Goal: Task Accomplishment & Management: Use online tool/utility

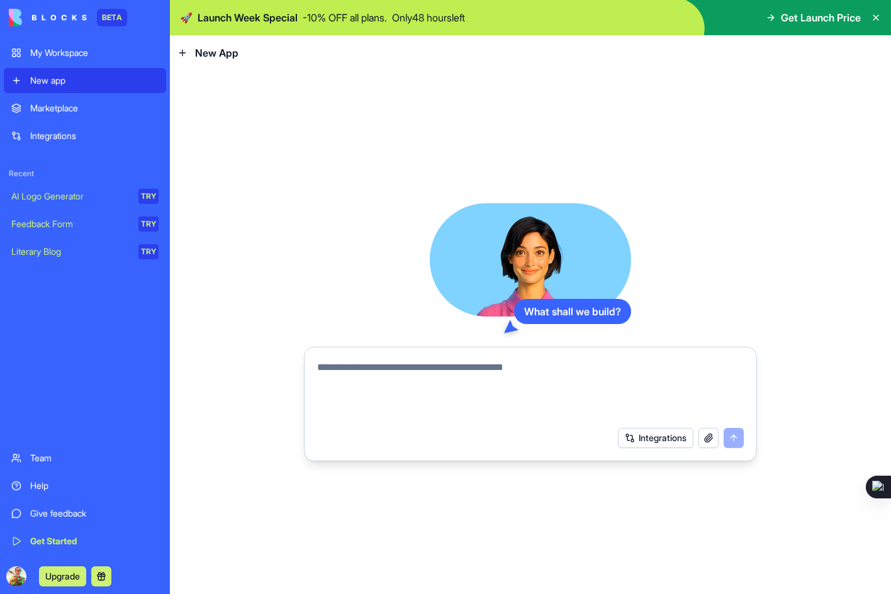
click at [350, 371] on textarea at bounding box center [530, 390] width 427 height 60
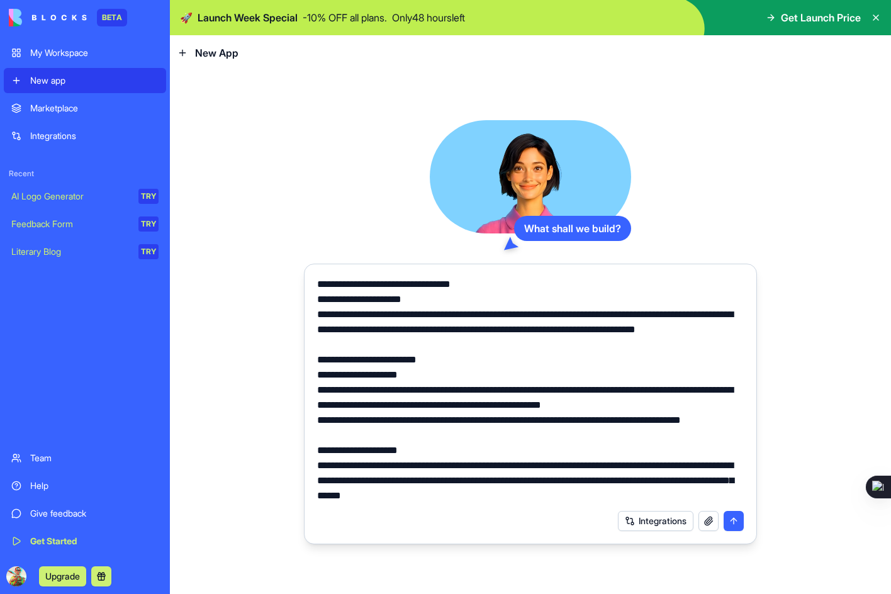
drag, startPoint x: 545, startPoint y: 284, endPoint x: 299, endPoint y: 276, distance: 246.1
click at [299, 276] on div "What shall we build? Integrations" at bounding box center [530, 331] width 721 height 523
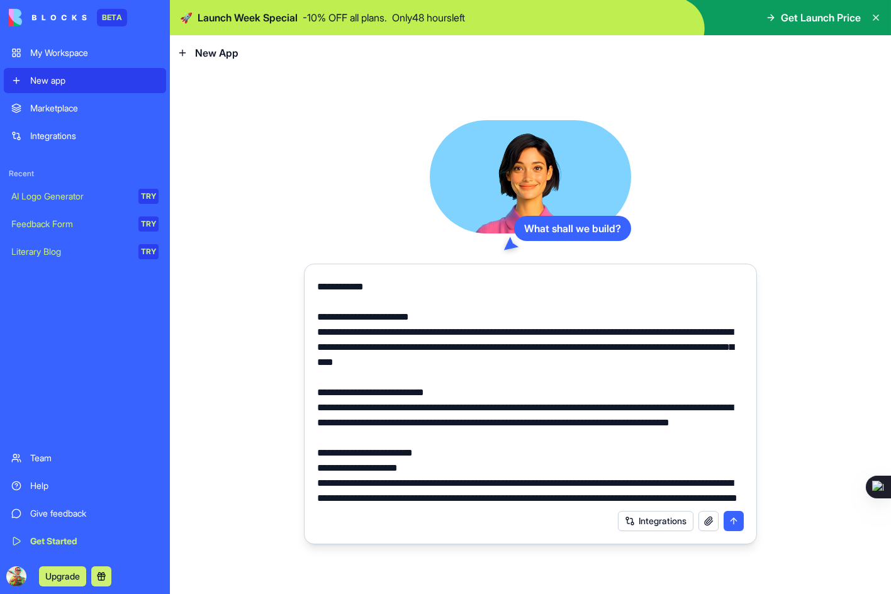
scroll to position [692, 0]
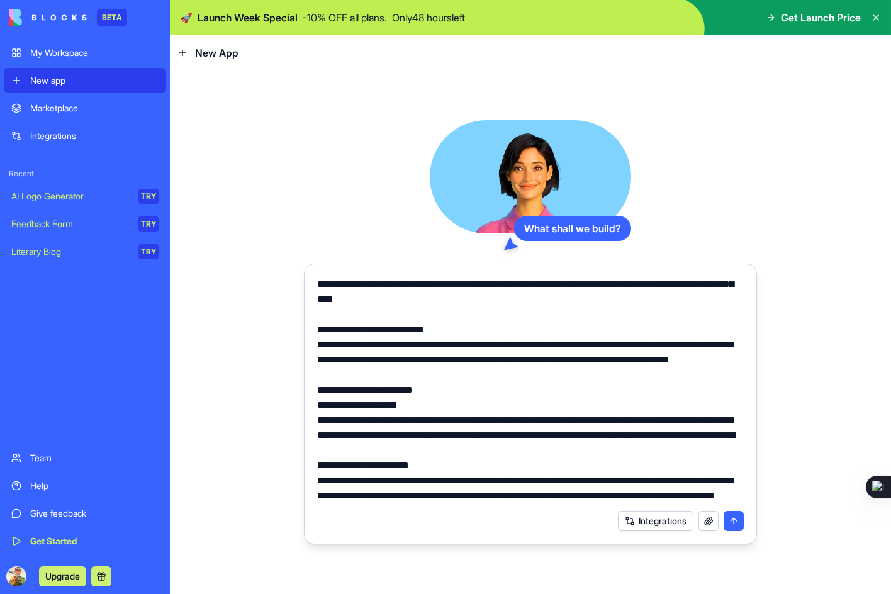
type textarea "**********"
click at [730, 523] on button "submit" at bounding box center [733, 521] width 20 height 20
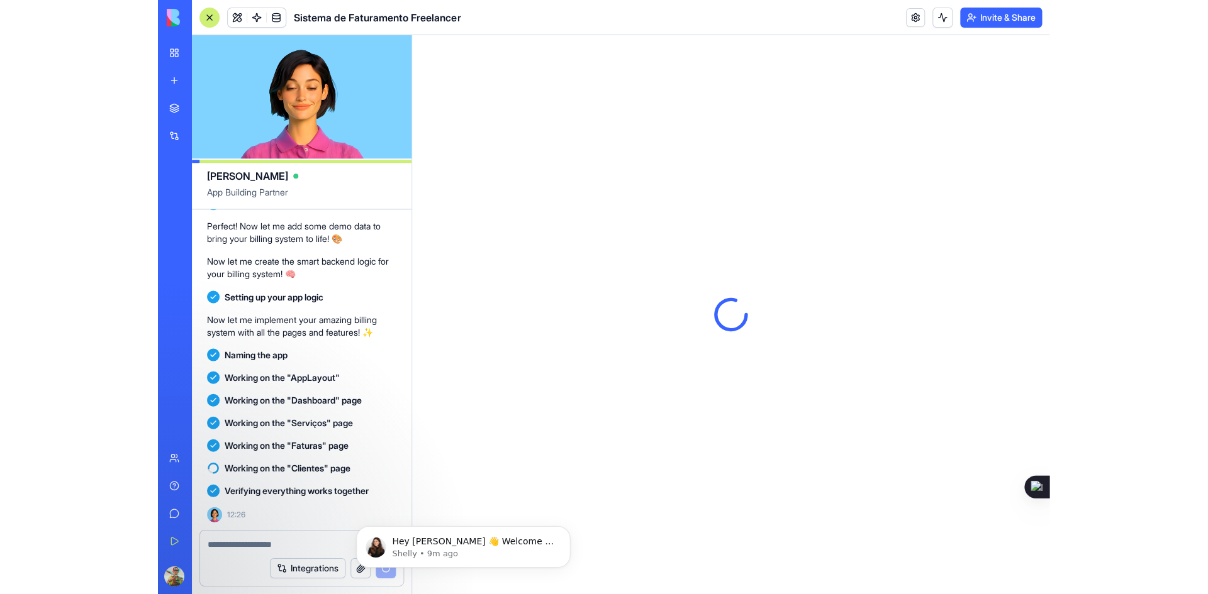
scroll to position [1529, 0]
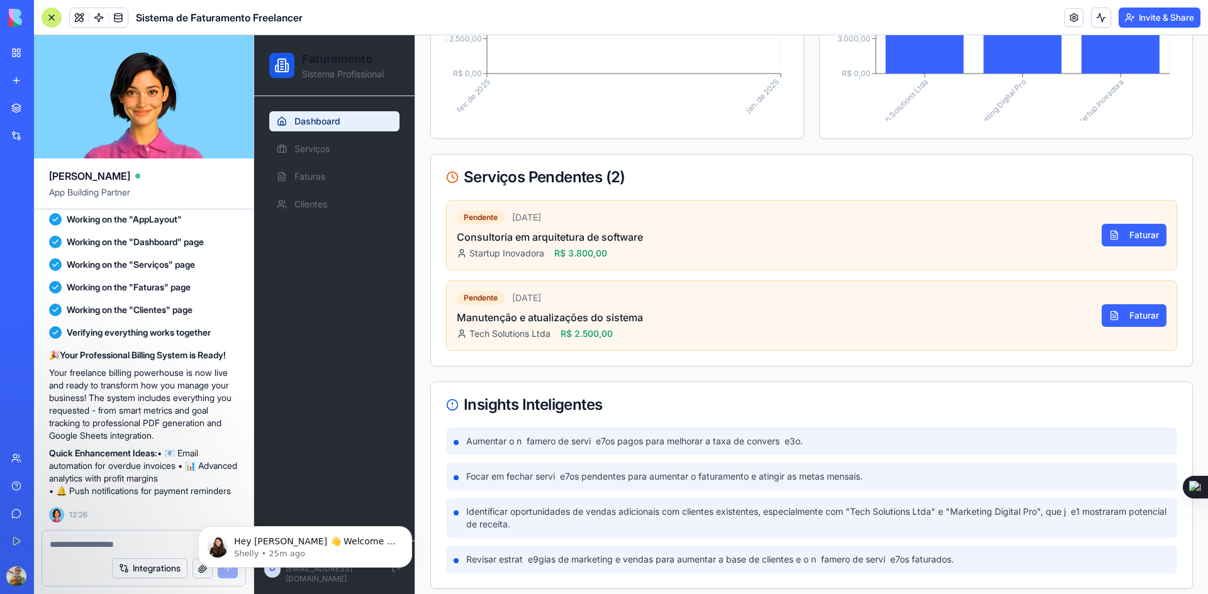
scroll to position [525, 0]
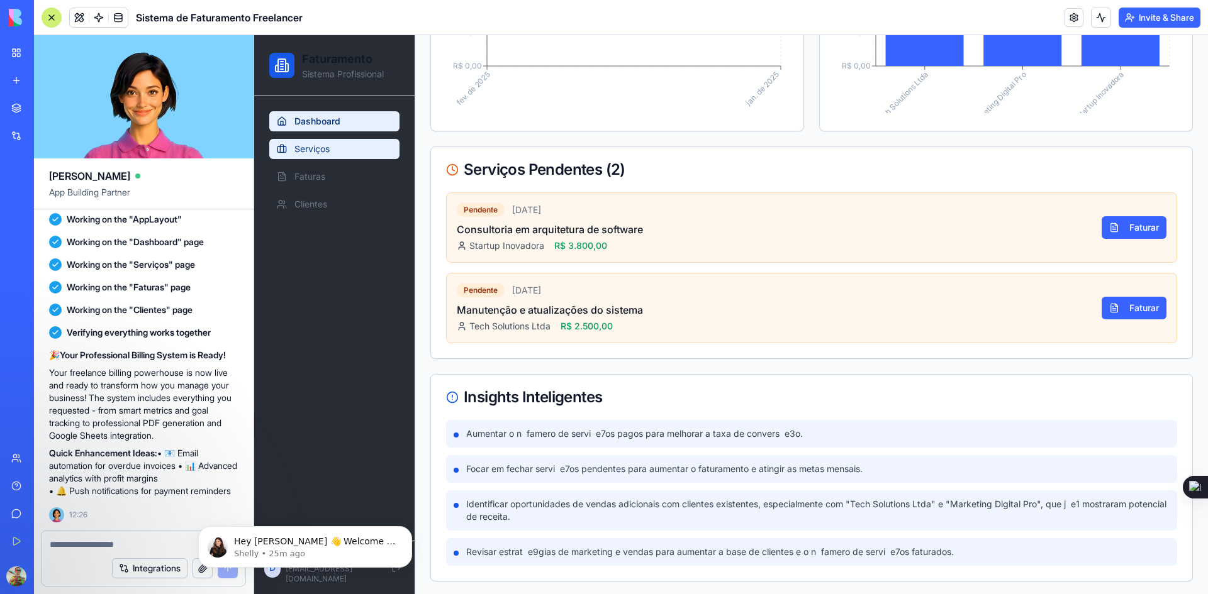
click at [299, 156] on link "Serviços" at bounding box center [334, 149] width 130 height 20
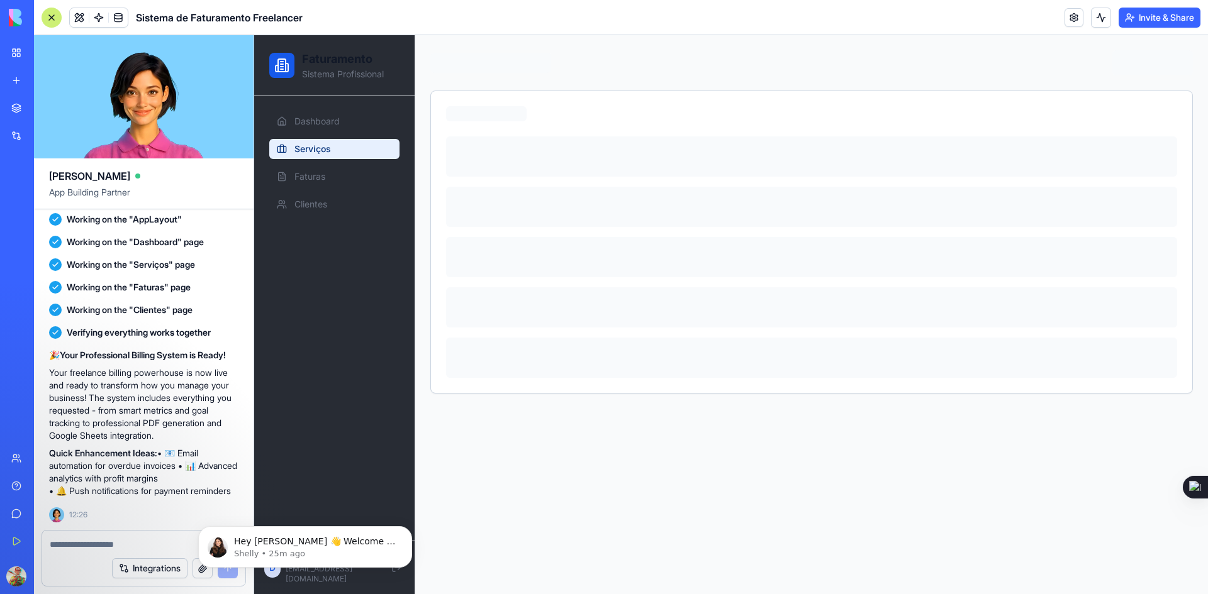
scroll to position [0, 0]
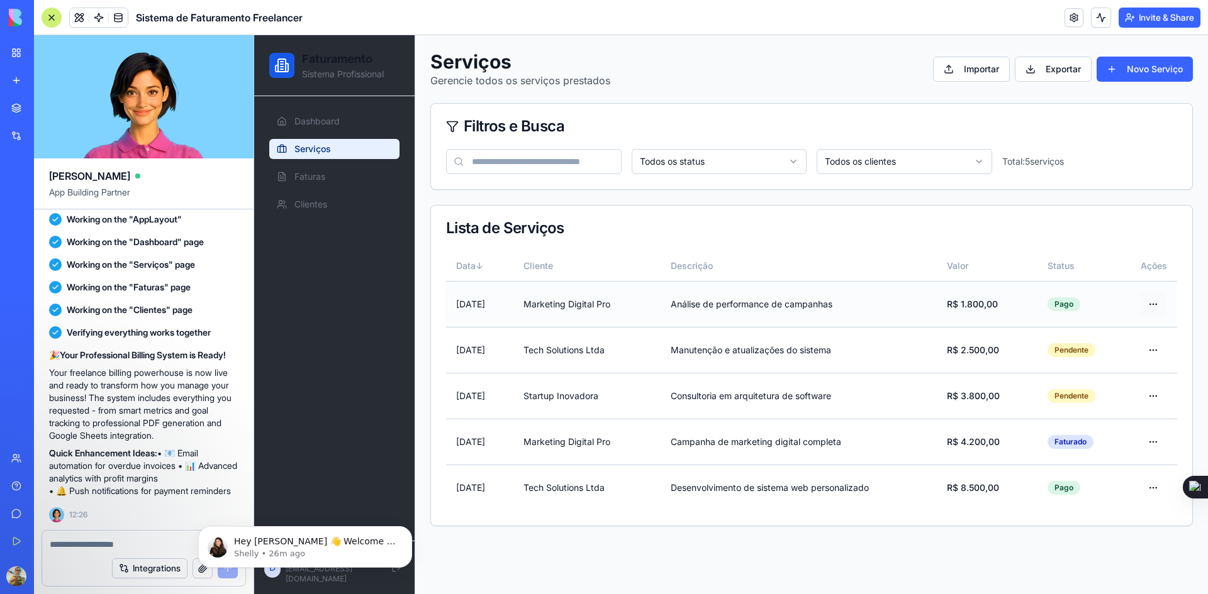
click at [890, 306] on html "Faturamento Sistema Profissional Dashboard Serviços Faturas Clientes D [PERSON_…" at bounding box center [731, 314] width 954 height 559
click at [890, 351] on div "Excluir" at bounding box center [1125, 353] width 74 height 20
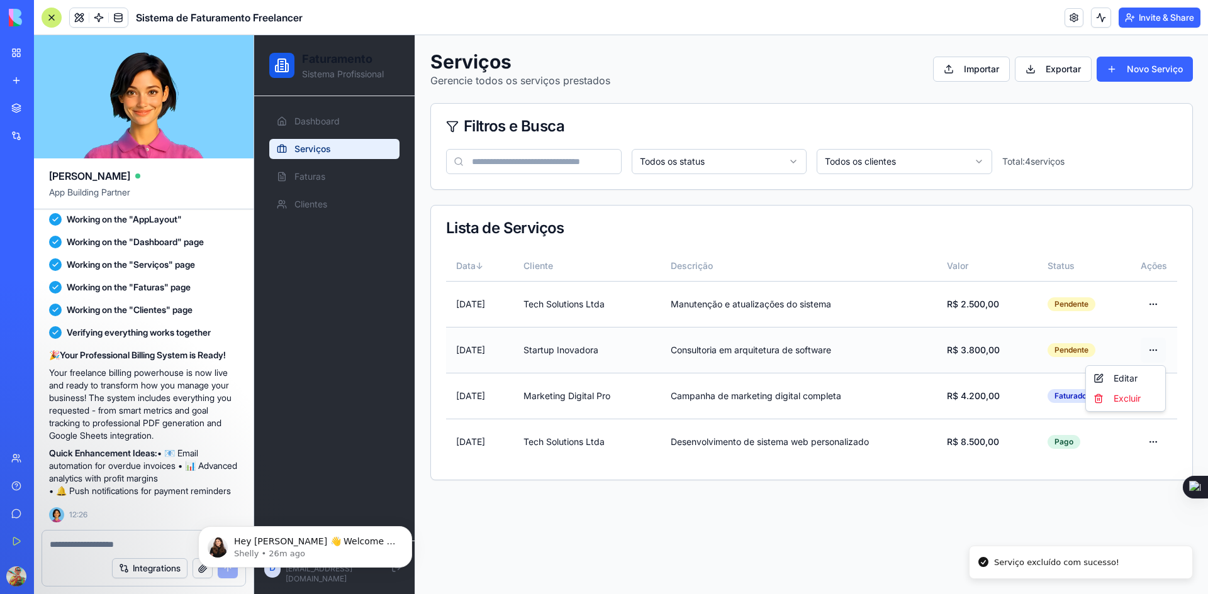
click at [890, 349] on html "Faturamento Sistema Profissional Dashboard Serviços Faturas Clientes D [PERSON_…" at bounding box center [731, 314] width 954 height 559
click at [890, 401] on div "Excluir" at bounding box center [1125, 399] width 74 height 20
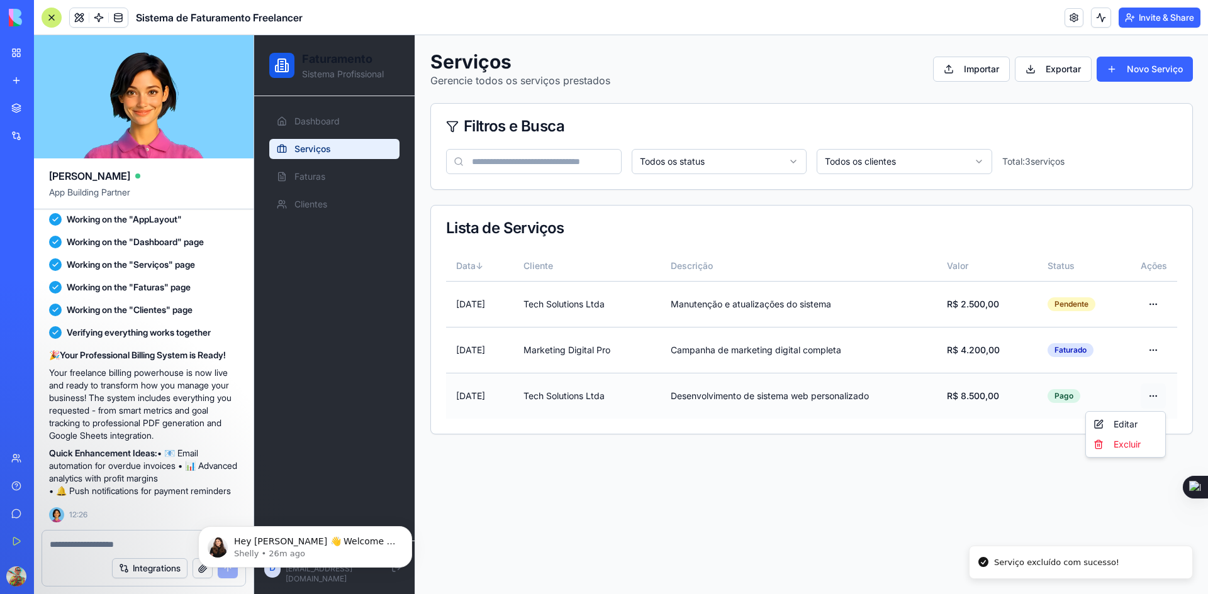
click at [890, 395] on html "Faturamento Sistema Profissional Dashboard Serviços Faturas Clientes D [PERSON_…" at bounding box center [731, 314] width 954 height 559
click at [890, 443] on div "Excluir" at bounding box center [1125, 445] width 74 height 20
click at [890, 306] on html "Faturamento Sistema Profissional Dashboard Serviços Faturas Clientes D [PERSON_…" at bounding box center [731, 314] width 954 height 559
click at [890, 359] on div "Excluir" at bounding box center [1125, 353] width 74 height 20
click at [890, 306] on html "Faturamento Sistema Profissional Dashboard Serviços Faturas Clientes D [PERSON_…" at bounding box center [731, 314] width 954 height 559
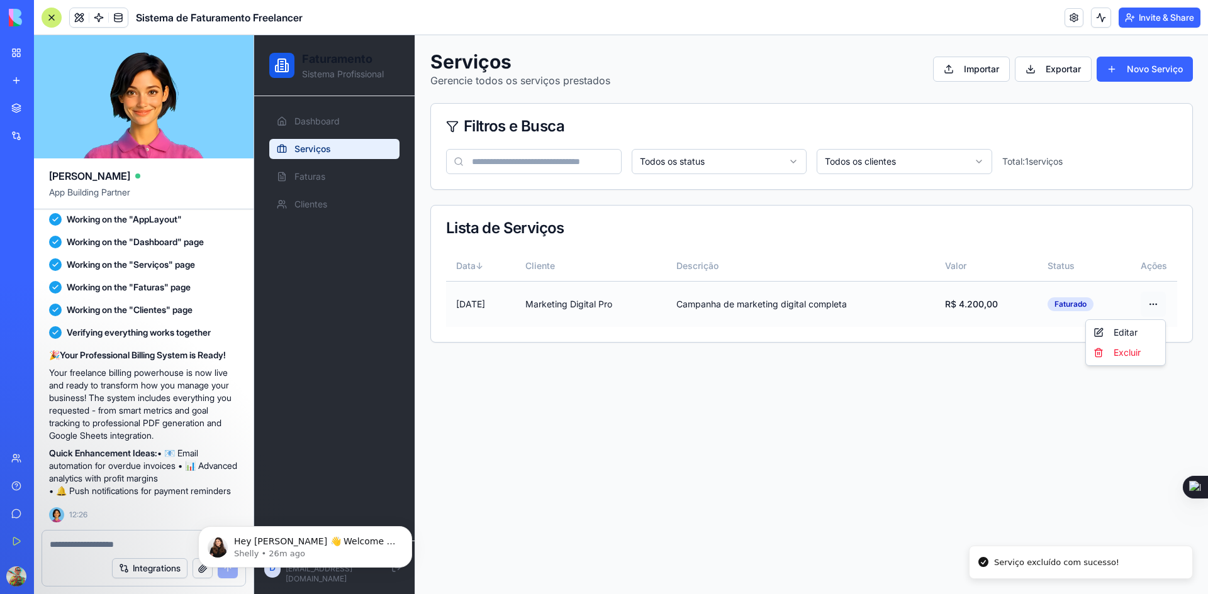
click at [890, 304] on html "Faturamento Sistema Profissional Dashboard Serviços Faturas Clientes D [PERSON_…" at bounding box center [731, 314] width 954 height 559
click at [890, 353] on div "Excluir" at bounding box center [1125, 353] width 74 height 20
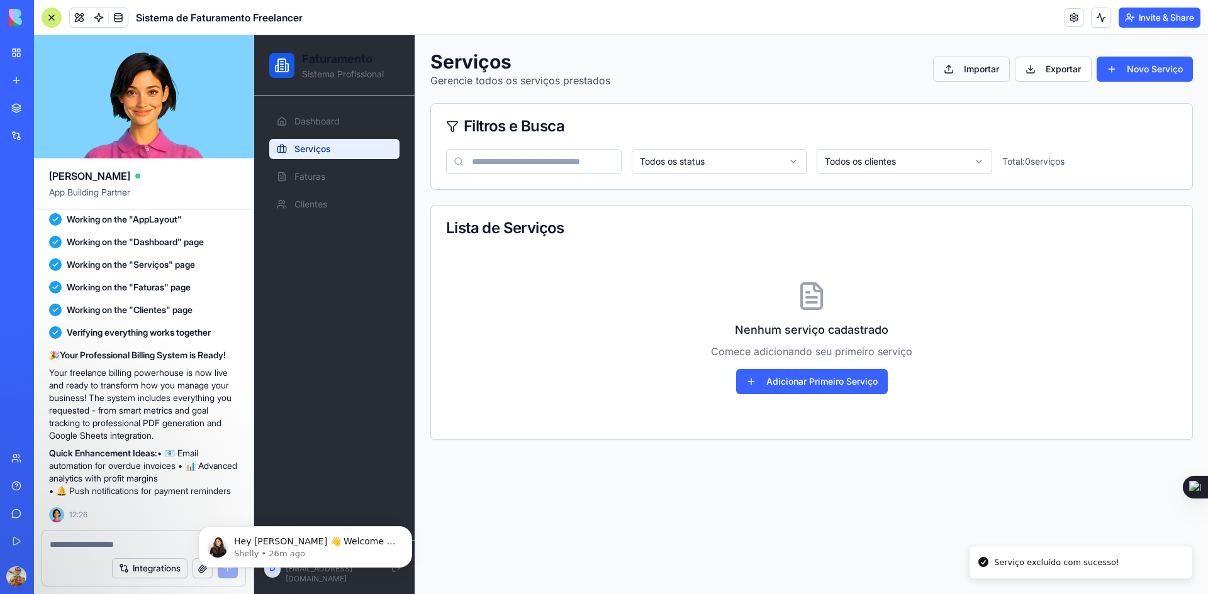
click at [890, 76] on button "Importar" at bounding box center [971, 69] width 77 height 25
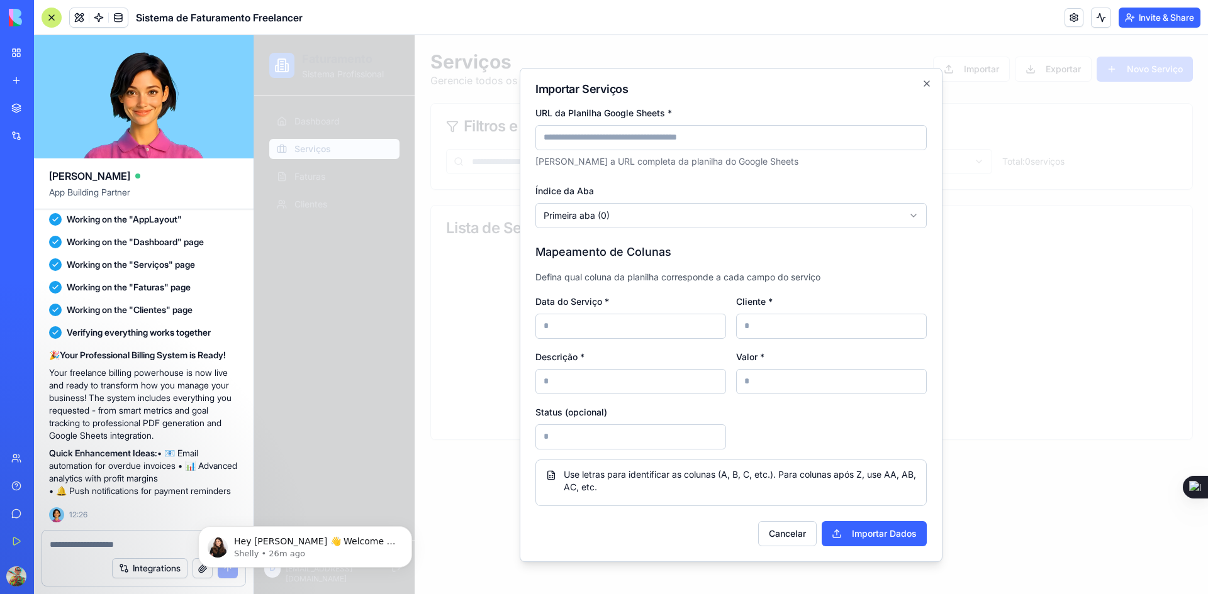
click at [720, 138] on input "URL da Planilha Google Sheets *" at bounding box center [730, 137] width 391 height 25
paste input "**********"
type input "**********"
click at [740, 215] on body "**********" at bounding box center [731, 314] width 954 height 559
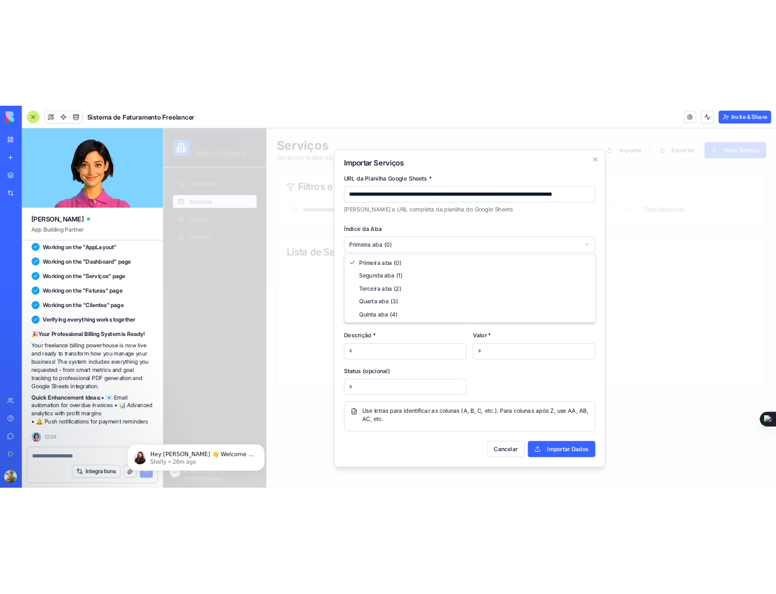
scroll to position [0, 0]
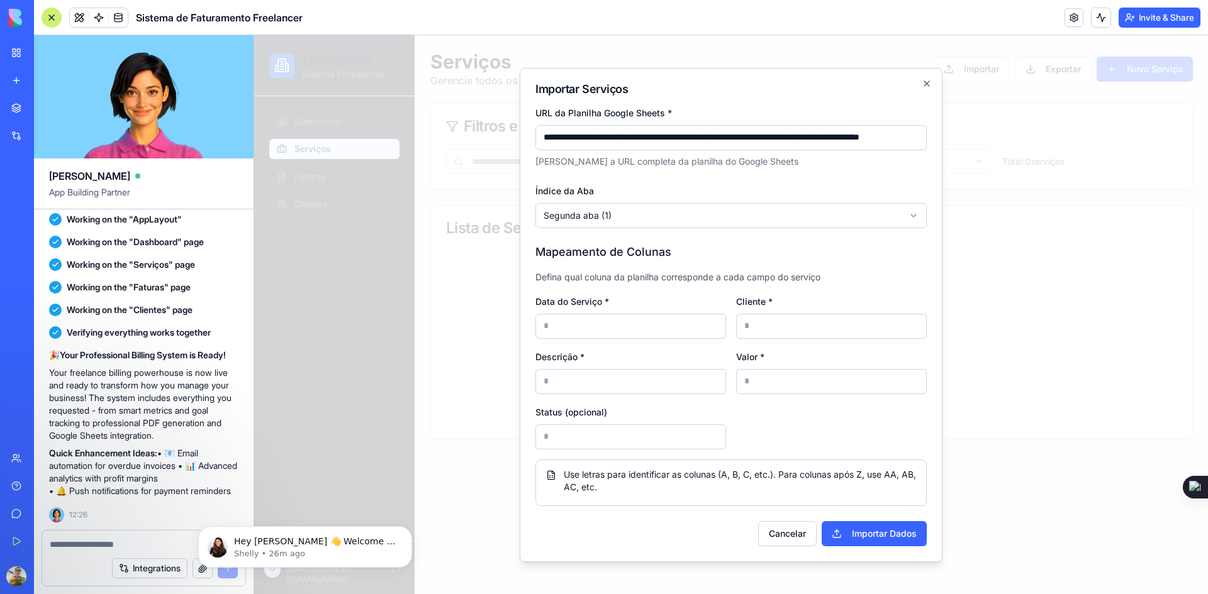
click at [601, 320] on input at bounding box center [630, 326] width 191 height 25
drag, startPoint x: 601, startPoint y: 320, endPoint x: 535, endPoint y: 318, distance: 66.7
click at [535, 318] on div "**********" at bounding box center [731, 315] width 423 height 494
type input "*"
click at [778, 322] on input at bounding box center [831, 326] width 191 height 25
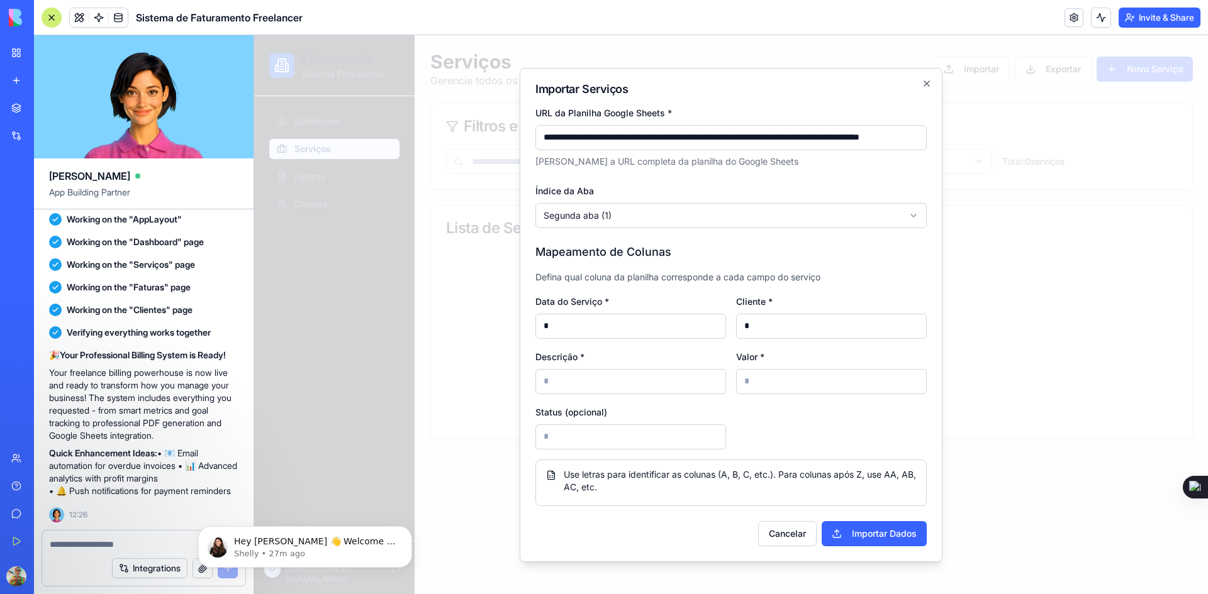
type input "*"
click at [624, 388] on input at bounding box center [630, 381] width 191 height 25
type input "*"
click at [779, 391] on input at bounding box center [831, 381] width 191 height 25
type input "*"
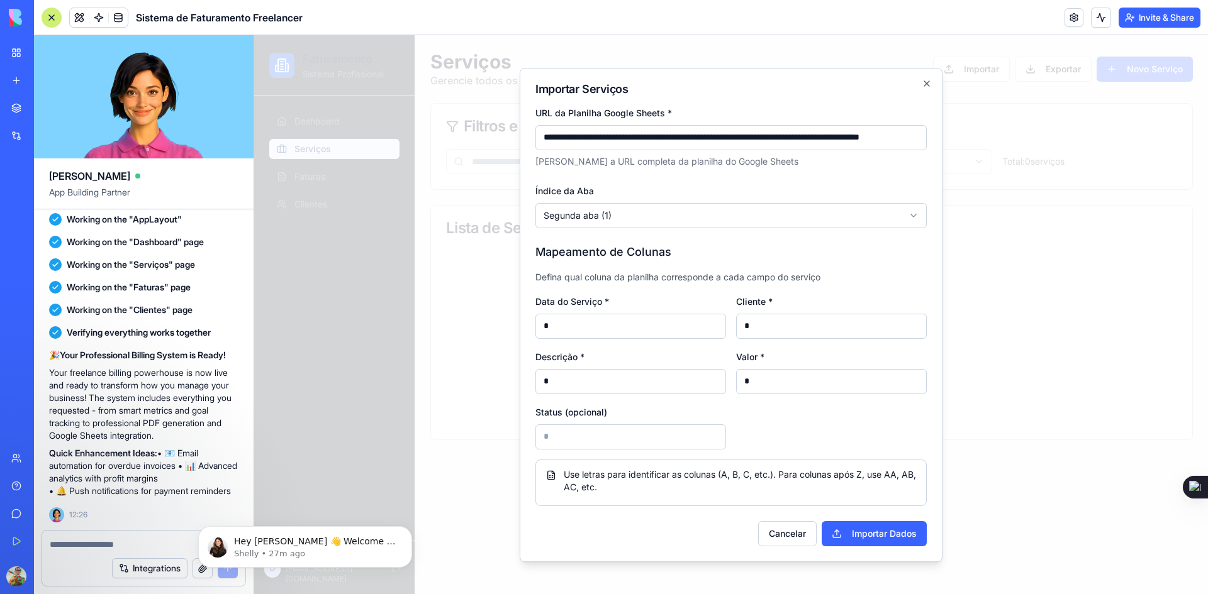
click at [600, 444] on input at bounding box center [630, 437] width 191 height 25
type input "*"
click at [710, 497] on div "Use letras para identificar as colunas (A, B, C, etc.). Para colunas após Z, us…" at bounding box center [730, 483] width 391 height 47
click at [855, 530] on button "Importar Dados" at bounding box center [874, 533] width 105 height 25
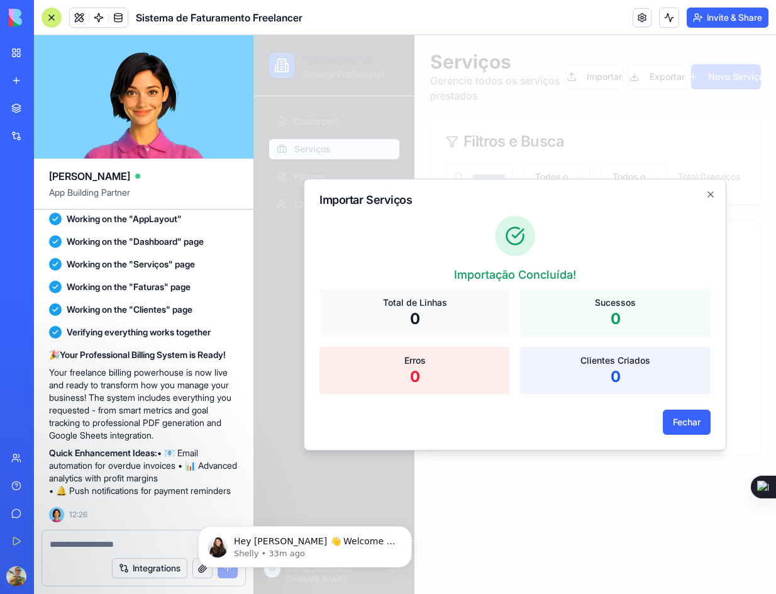
scroll to position [1529, 0]
click at [695, 420] on button "Fechar" at bounding box center [687, 422] width 48 height 25
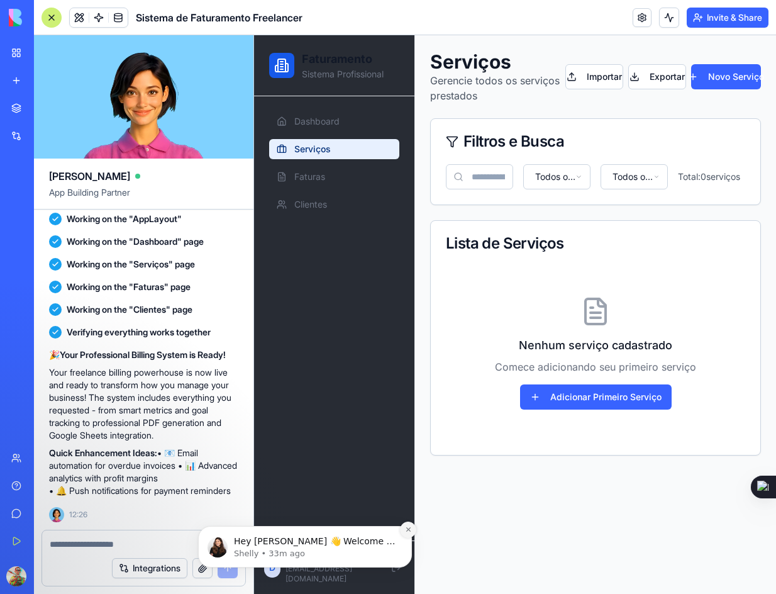
click at [413, 528] on button "Dismiss notification" at bounding box center [408, 529] width 16 height 16
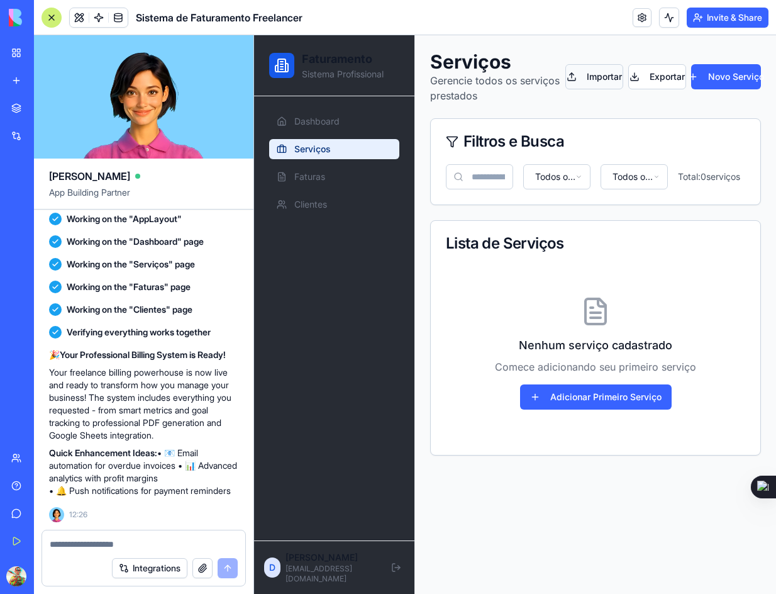
click at [599, 77] on button "Importar" at bounding box center [595, 76] width 58 height 25
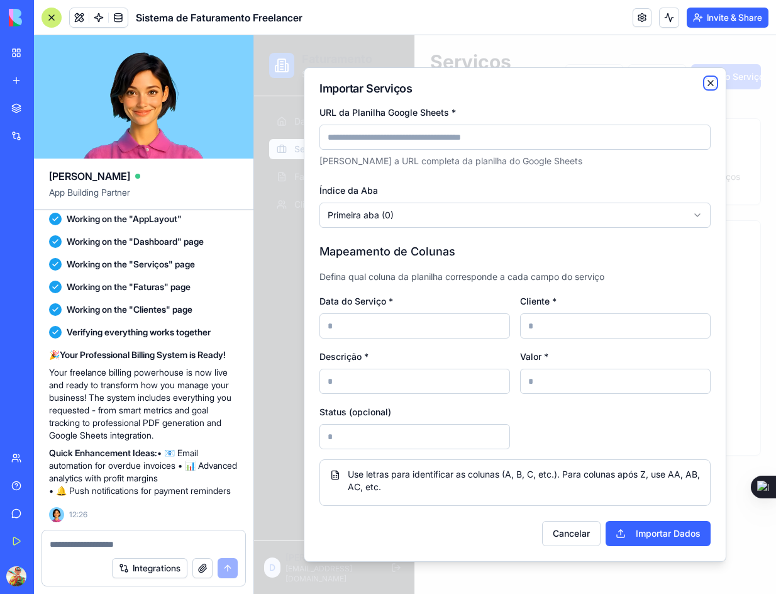
click at [708, 85] on icon "button" at bounding box center [711, 83] width 10 height 10
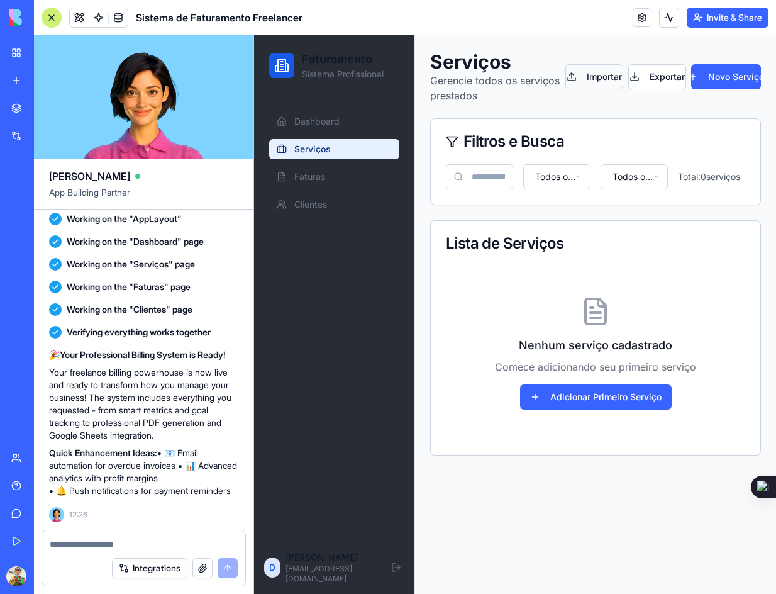
click at [596, 78] on button "Importar" at bounding box center [595, 76] width 58 height 25
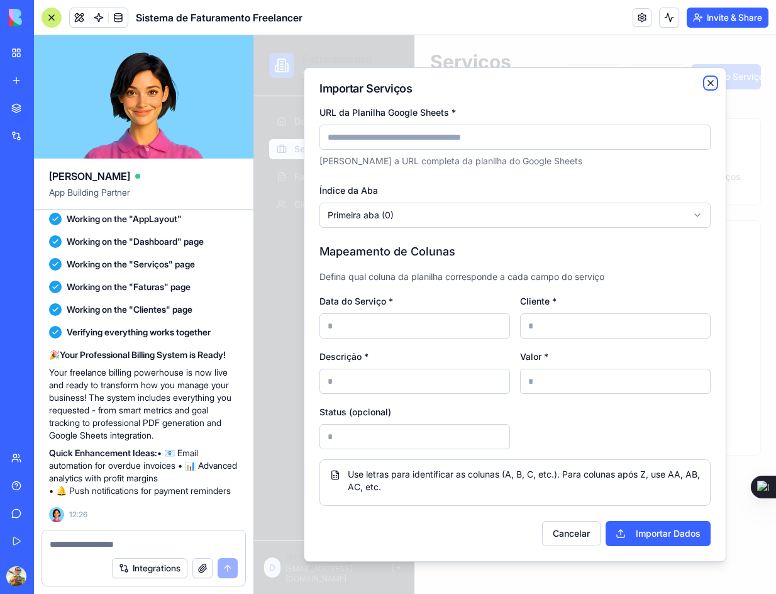
click at [709, 82] on icon "button" at bounding box center [711, 83] width 10 height 10
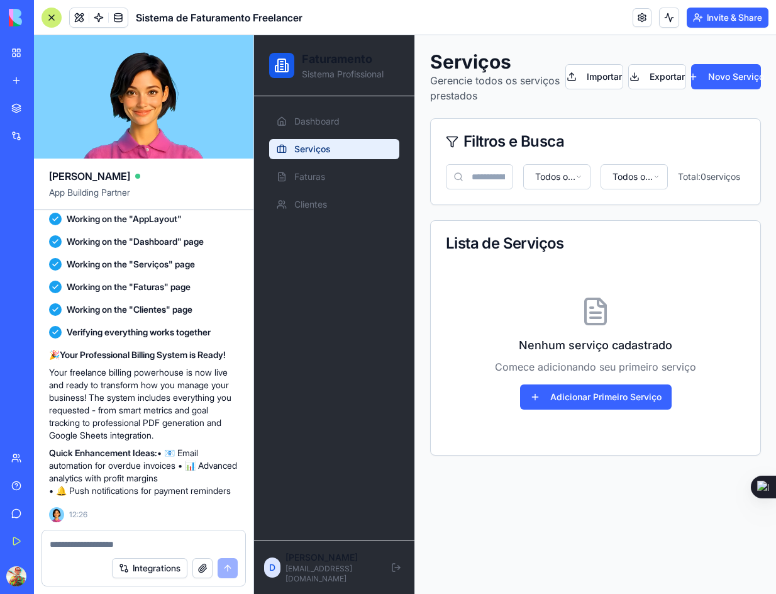
click at [118, 542] on textarea at bounding box center [144, 544] width 188 height 13
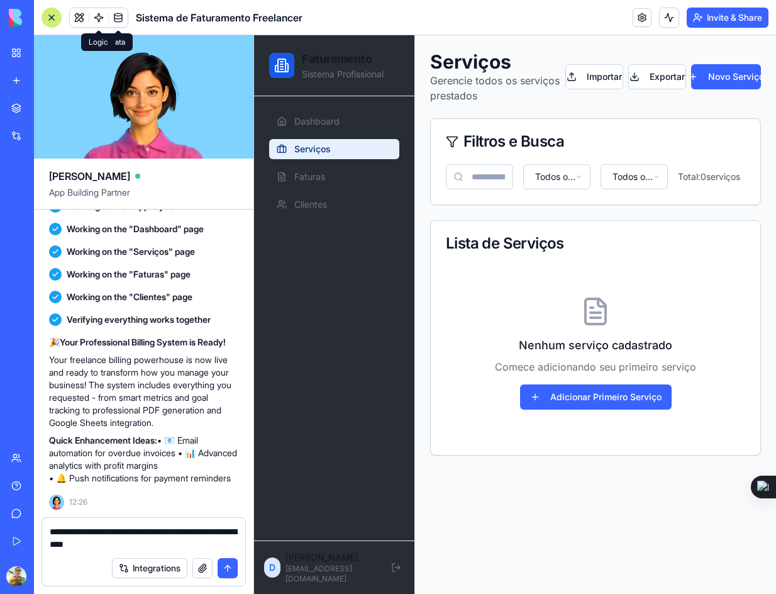
click at [100, 20] on span at bounding box center [98, 17] width 35 height 35
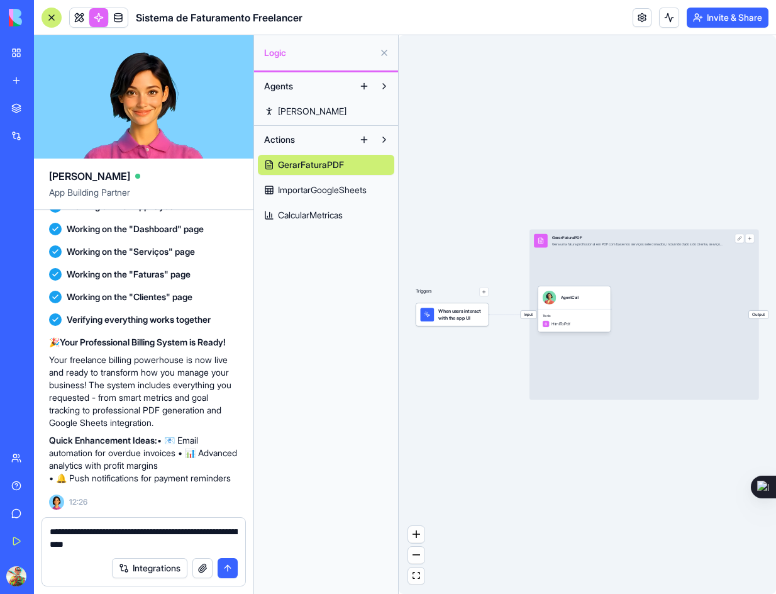
click at [315, 214] on span "CalcularMetricas" at bounding box center [310, 215] width 65 height 13
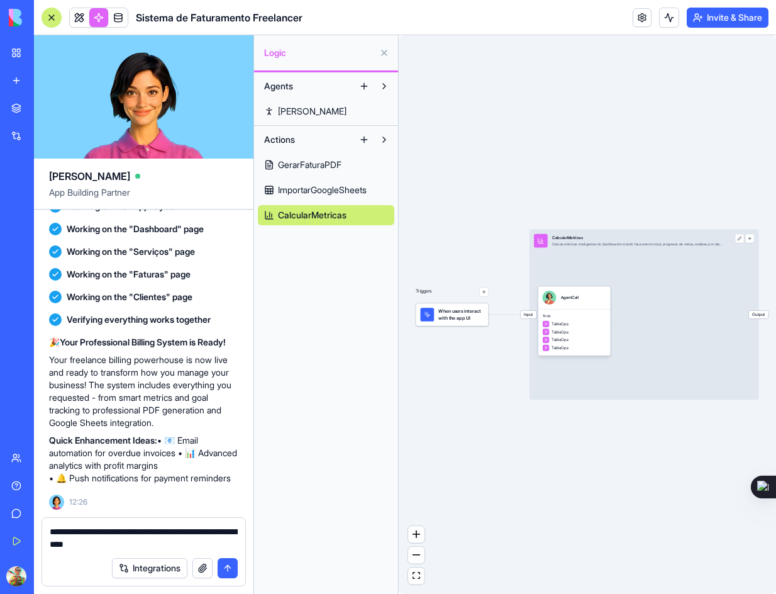
click at [317, 190] on span "ImportarGoogleSheets" at bounding box center [322, 190] width 89 height 13
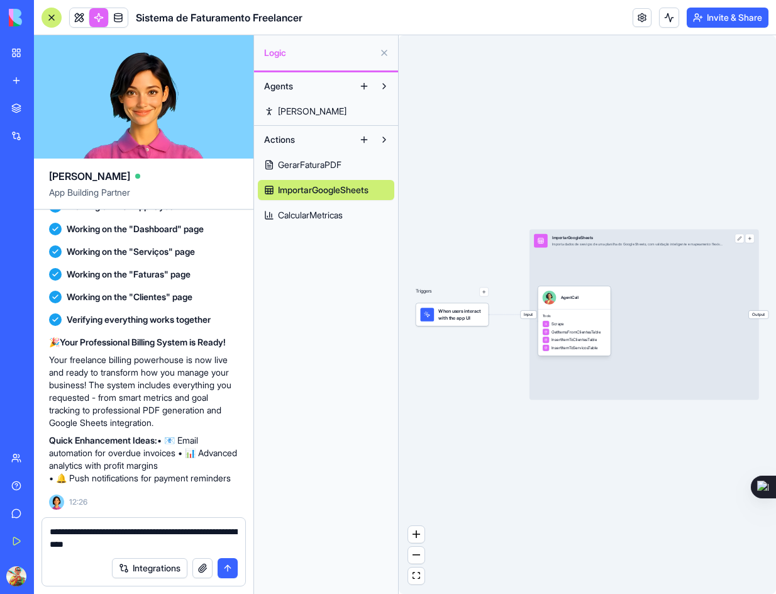
click at [310, 164] on span "GerarFaturaPDF" at bounding box center [310, 165] width 64 height 13
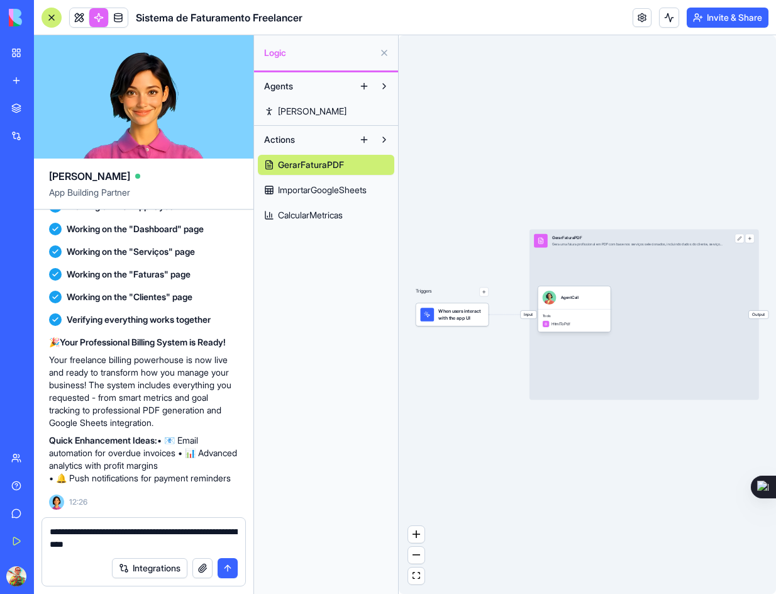
click at [304, 188] on span "ImportarGoogleSheets" at bounding box center [322, 190] width 89 height 13
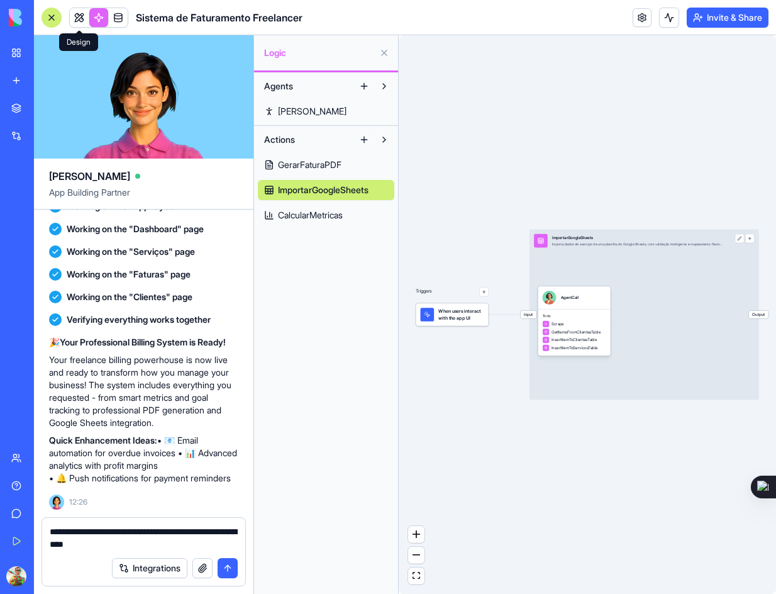
click at [77, 18] on link at bounding box center [79, 17] width 19 height 19
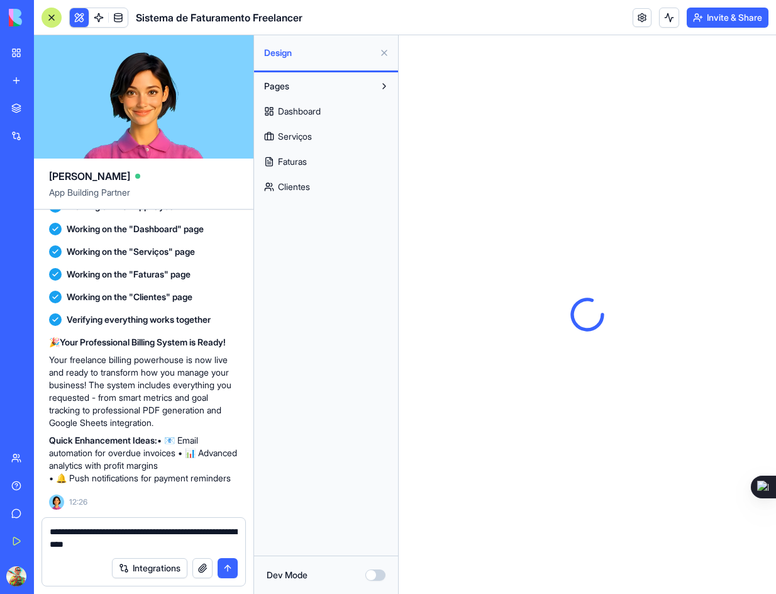
click at [104, 536] on textarea "**********" at bounding box center [144, 537] width 188 height 25
click at [142, 525] on textarea "**********" at bounding box center [144, 537] width 188 height 25
click at [197, 544] on textarea "**********" at bounding box center [144, 537] width 188 height 25
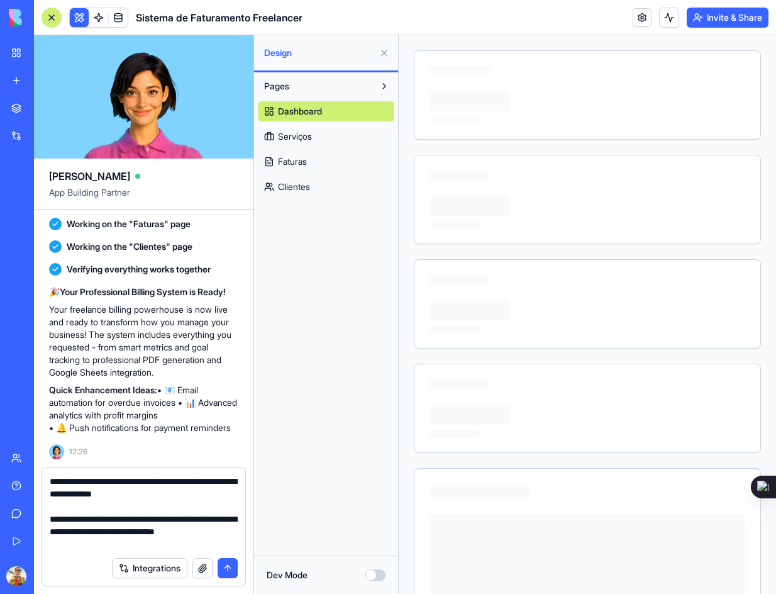
type textarea "**********"
click at [228, 561] on button "submit" at bounding box center [228, 568] width 20 height 20
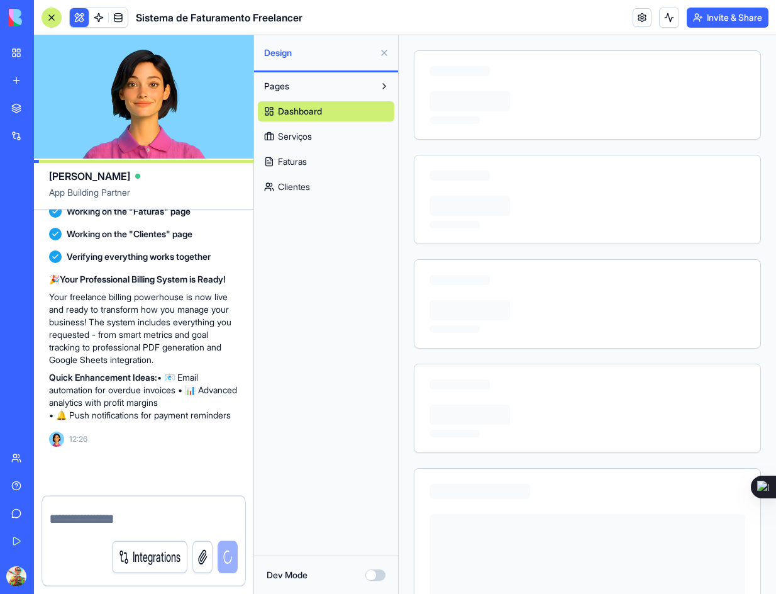
scroll to position [1627, 0]
